Goal: Contribute content: Add original content to the website for others to see

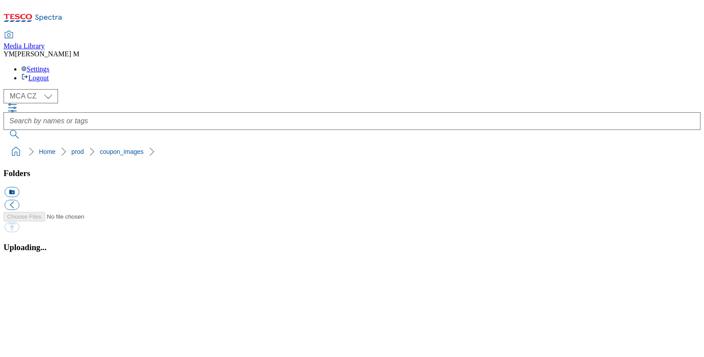
scroll to position [1, 0]
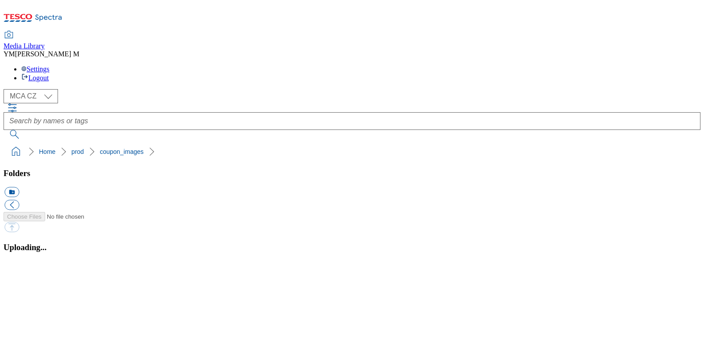
click at [18, 261] on button "button" at bounding box center [10, 265] width 13 height 8
click at [18, 269] on button "button" at bounding box center [10, 265] width 13 height 8
click at [18, 261] on button "button" at bounding box center [10, 265] width 13 height 8
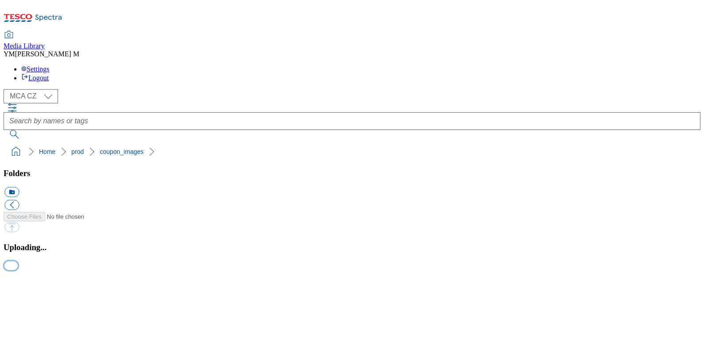
click at [18, 269] on button "button" at bounding box center [10, 265] width 13 height 8
click at [18, 261] on button "button" at bounding box center [10, 265] width 13 height 8
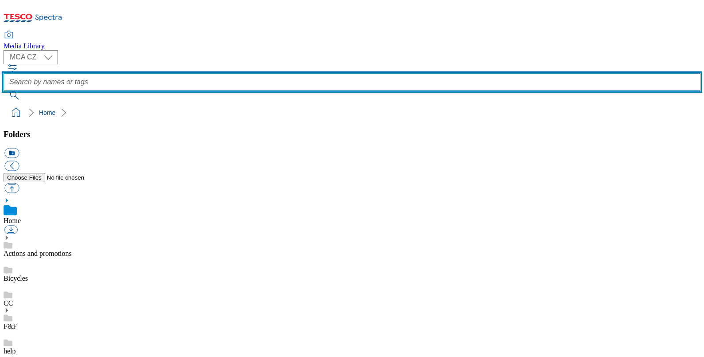
click at [256, 73] on input "text" at bounding box center [352, 82] width 697 height 18
type input "MB3"
click at [4, 91] on button "submit" at bounding box center [15, 95] width 23 height 9
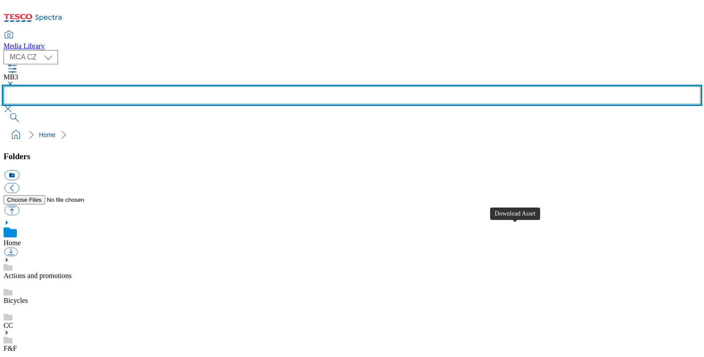
scroll to position [531, 0]
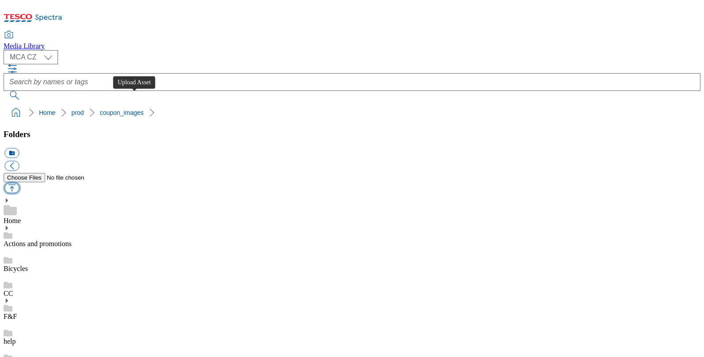
click at [19, 183] on button "button" at bounding box center [11, 188] width 15 height 10
type input "C:\fakepath\MB3_1101_F.jpg"
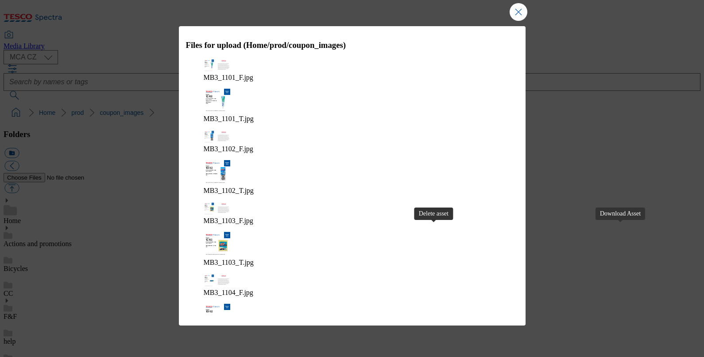
click \ "."
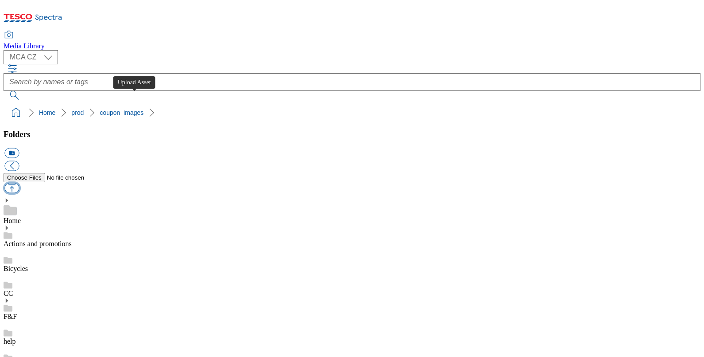
click at [19, 183] on button "button" at bounding box center [11, 188] width 15 height 10
type input "C:\fakepath\MB3_1101_F.jpg"
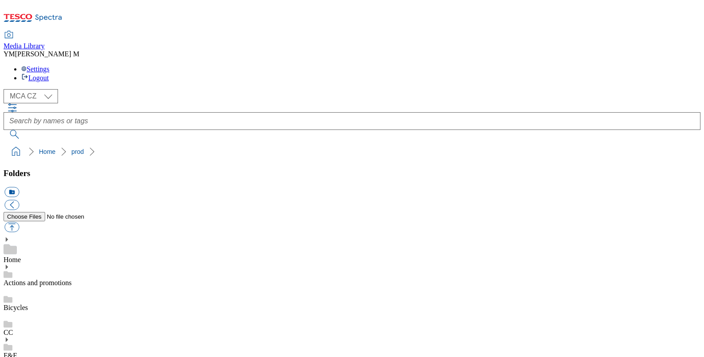
click at [19, 222] on button "button" at bounding box center [11, 227] width 15 height 10
type input "C:\fakepath\MB3_1101_F.jpg"
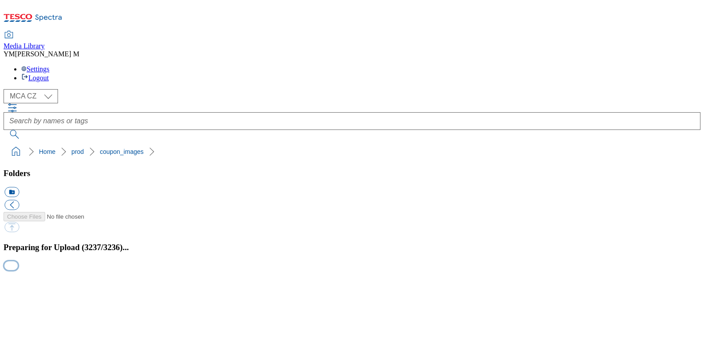
click at [18, 269] on button "button" at bounding box center [10, 265] width 13 height 8
